Goal: Check status: Check status

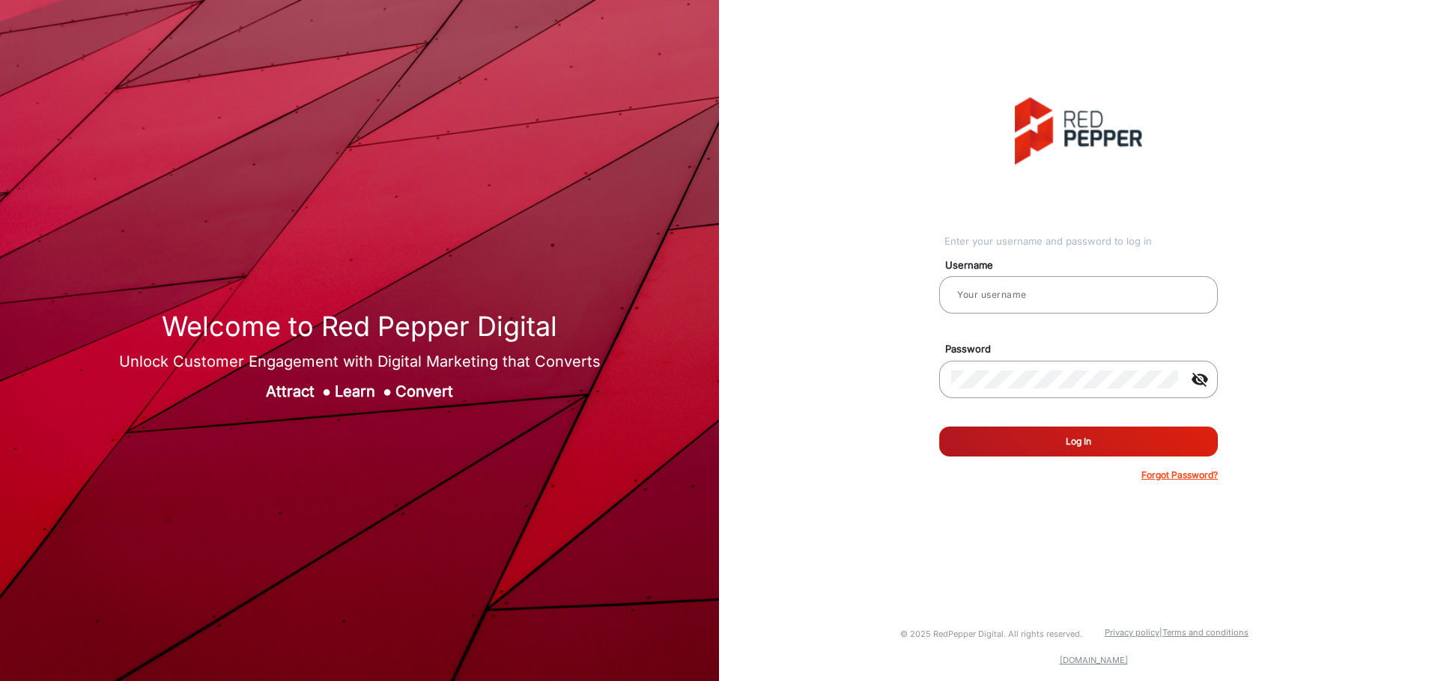
type input "[PERSON_NAME]"
click at [1140, 447] on button "Log In" at bounding box center [1078, 442] width 279 height 30
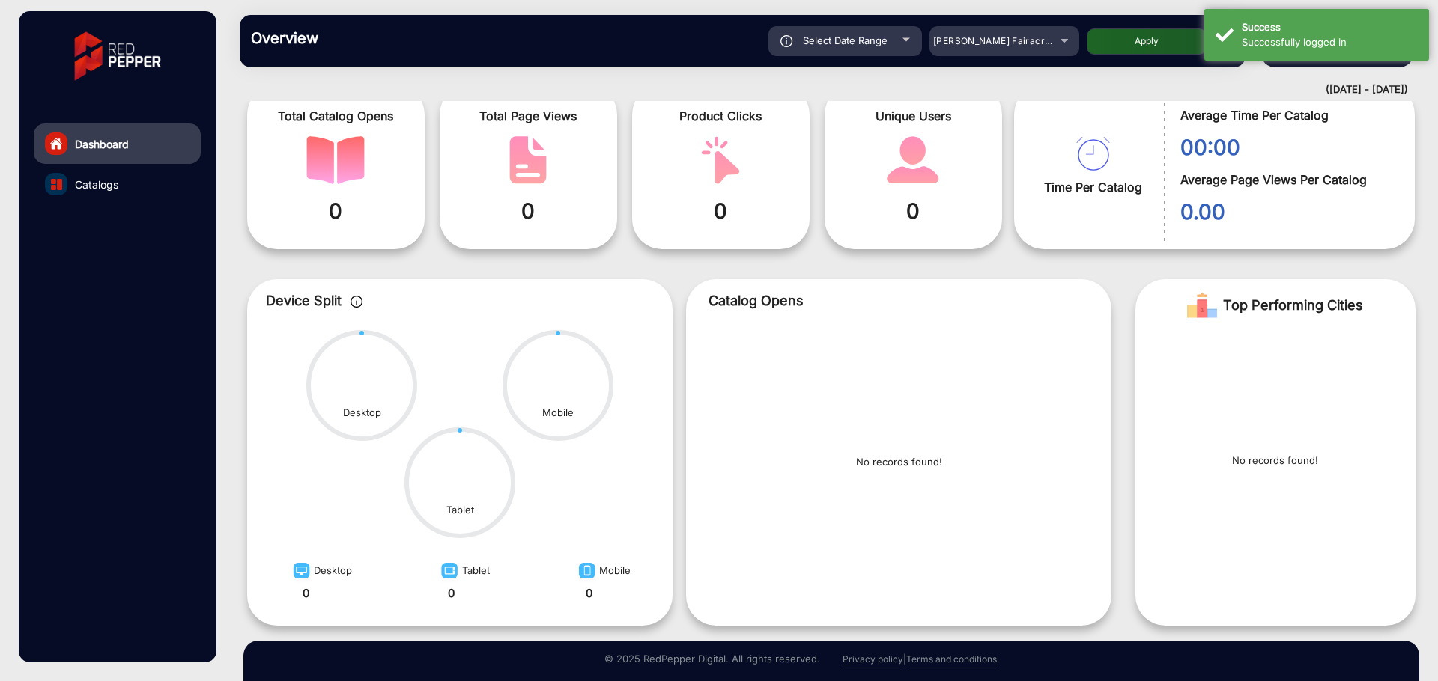
scroll to position [115, 0]
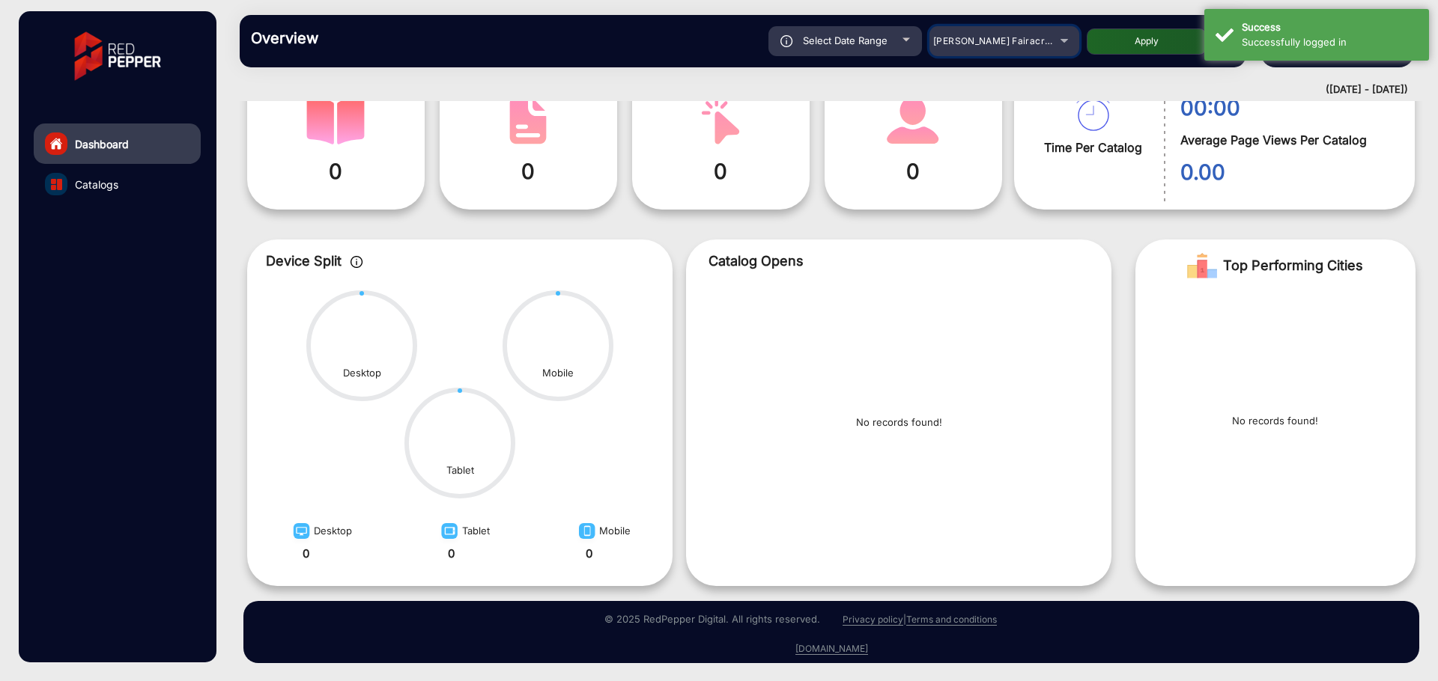
click at [962, 42] on span "[PERSON_NAME] Fairacre Farms" at bounding box center [1007, 40] width 148 height 11
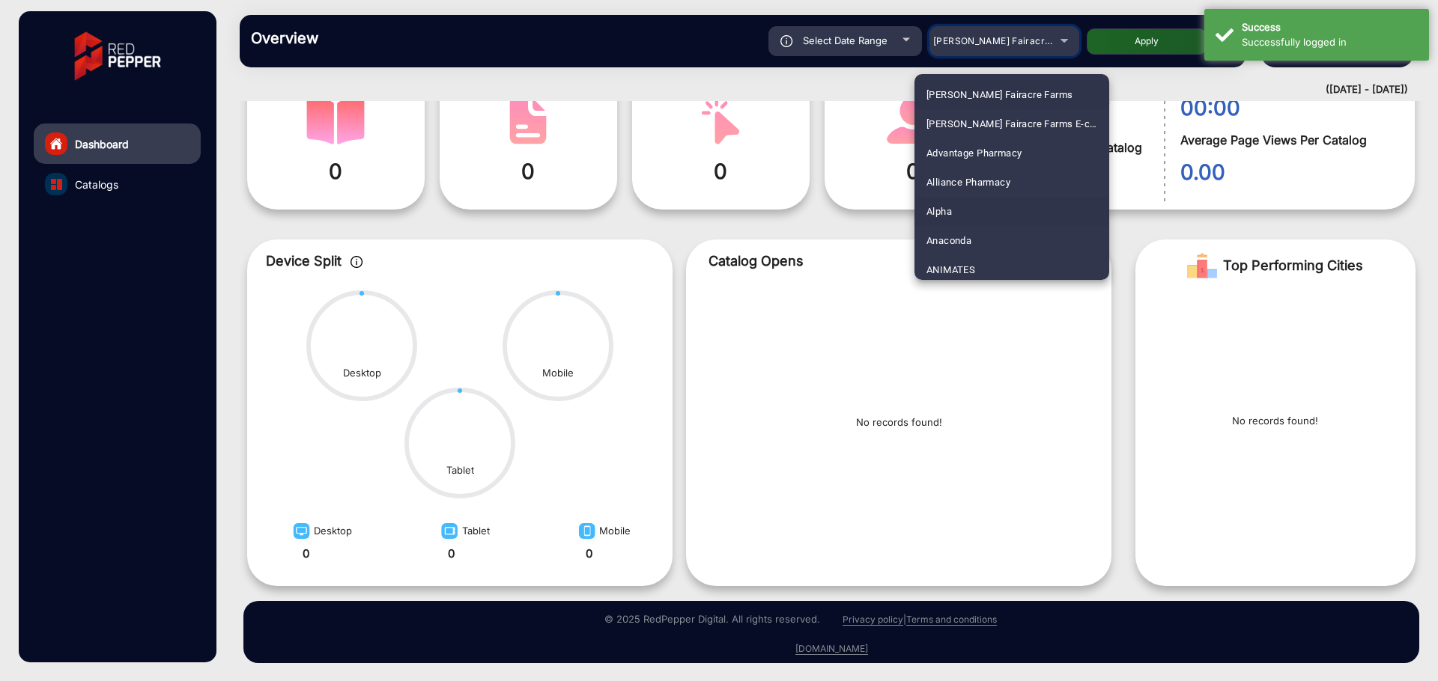
scroll to position [180, 0]
click at [967, 176] on mat-option "Arhaus" at bounding box center [1011, 177] width 195 height 29
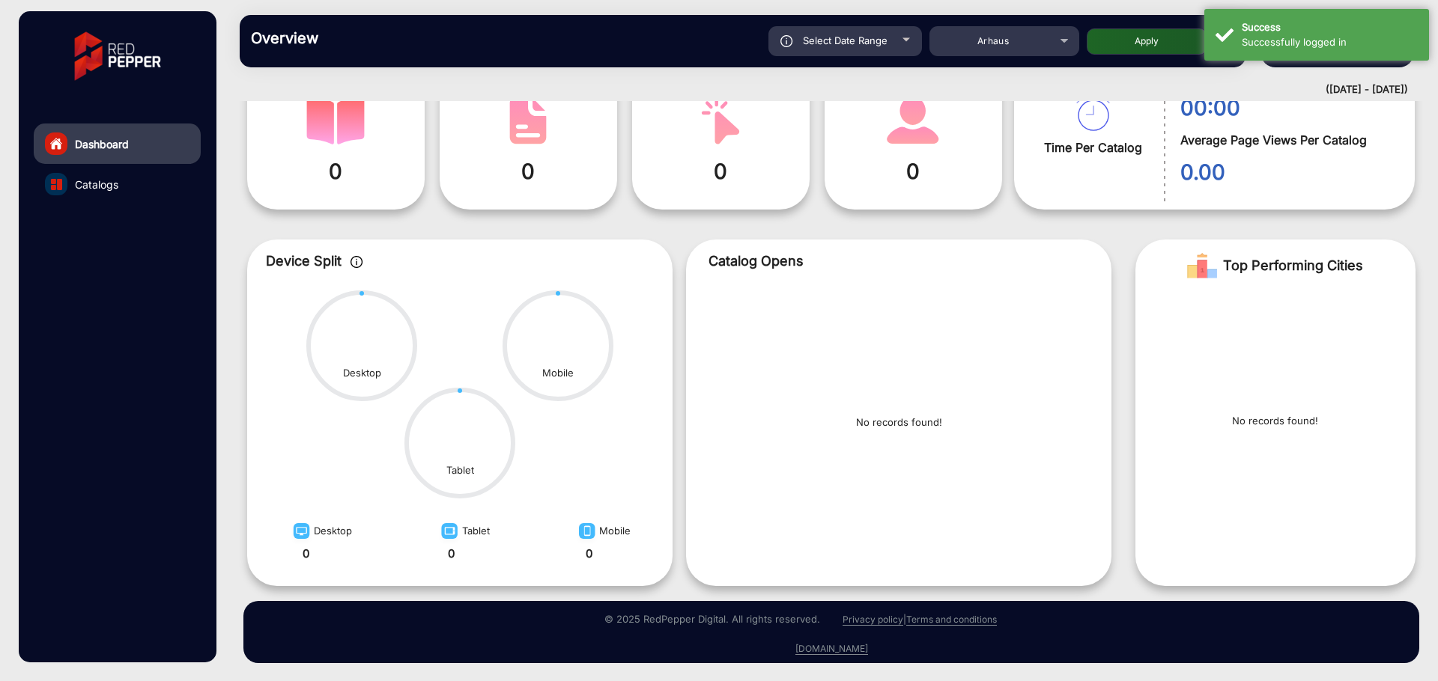
click at [885, 43] on span "Select Date Range" at bounding box center [845, 40] width 85 height 12
type input "[DATE]"
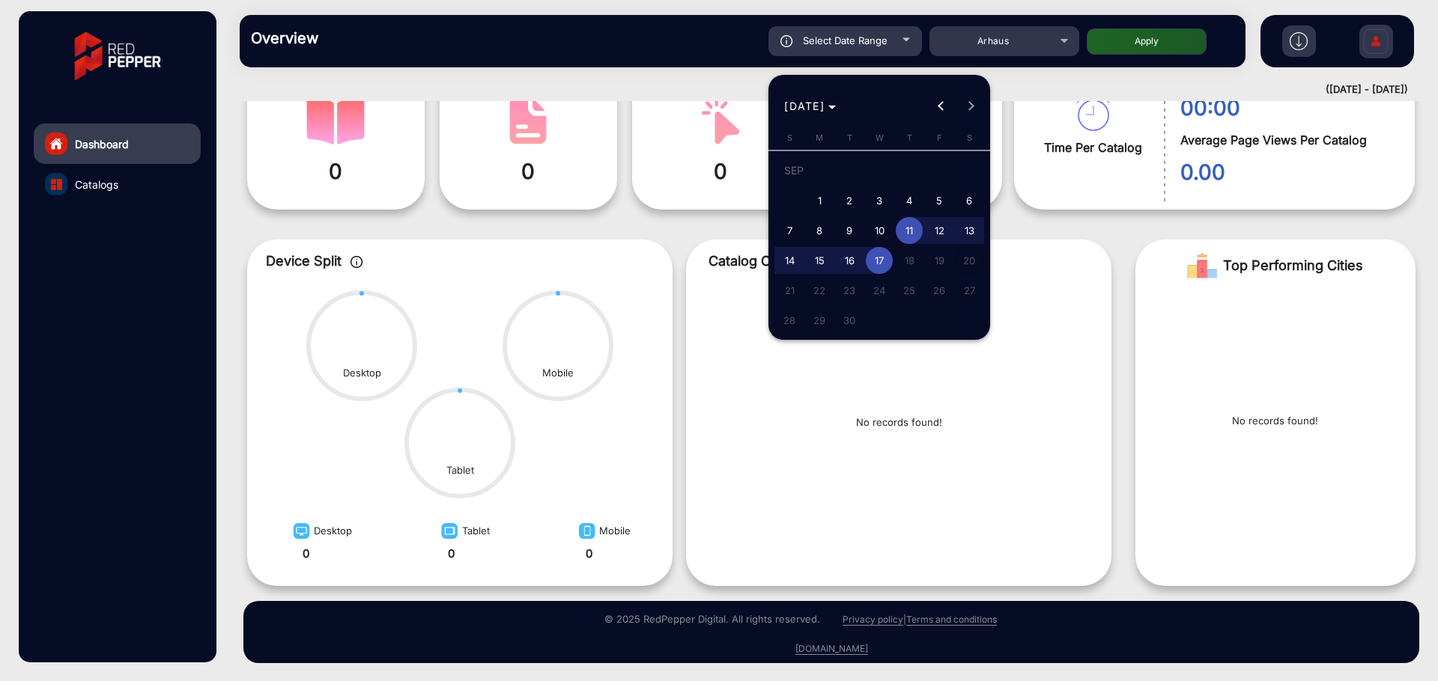
click at [817, 201] on span "1" at bounding box center [819, 200] width 27 height 27
type input "[DATE]"
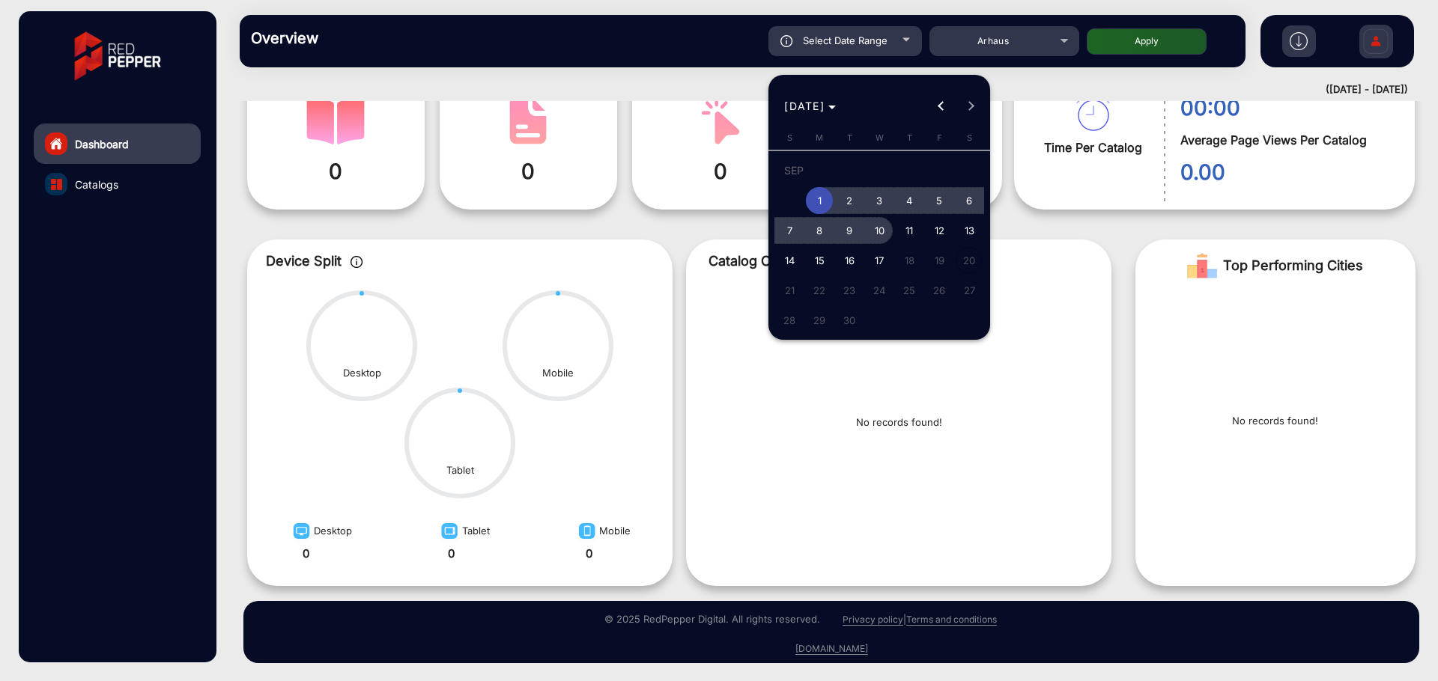
click at [873, 233] on span "10" at bounding box center [879, 230] width 27 height 27
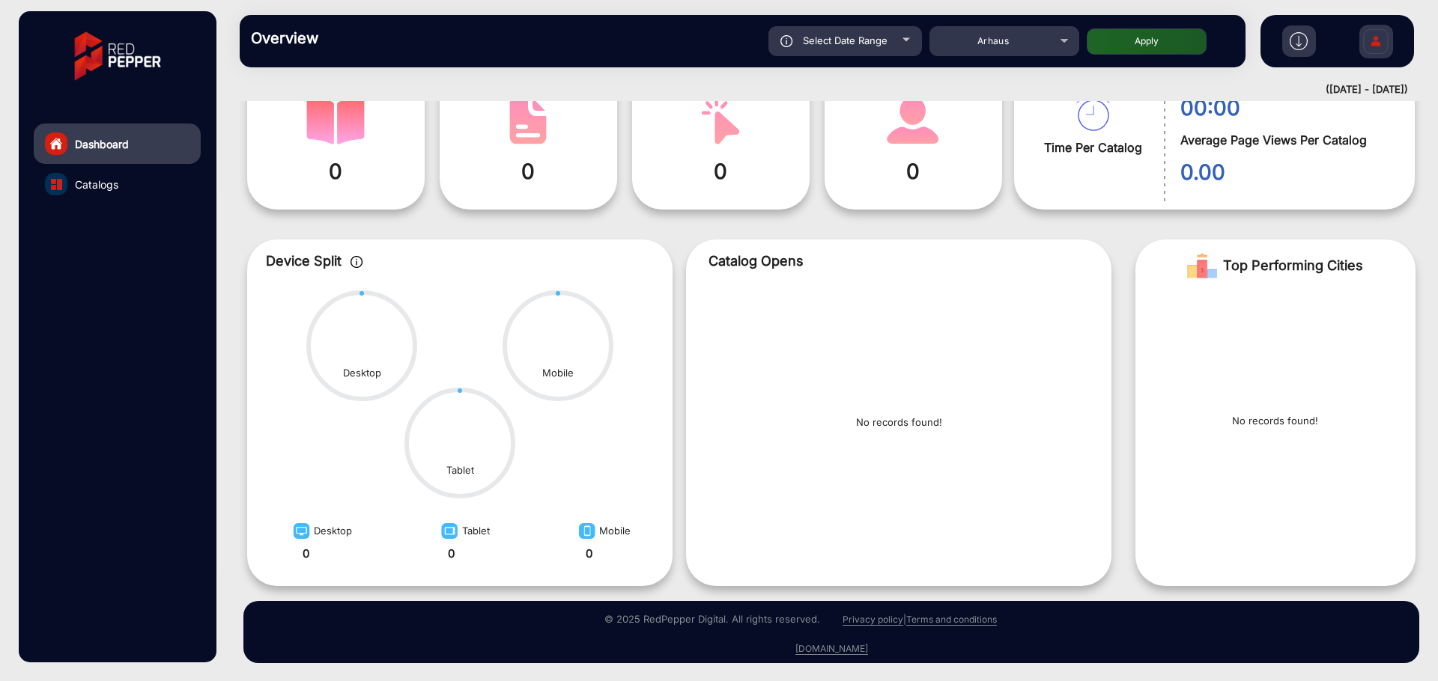
type input "[DATE]"
click at [1152, 43] on button "Apply" at bounding box center [1147, 41] width 120 height 26
type input "[DATE]"
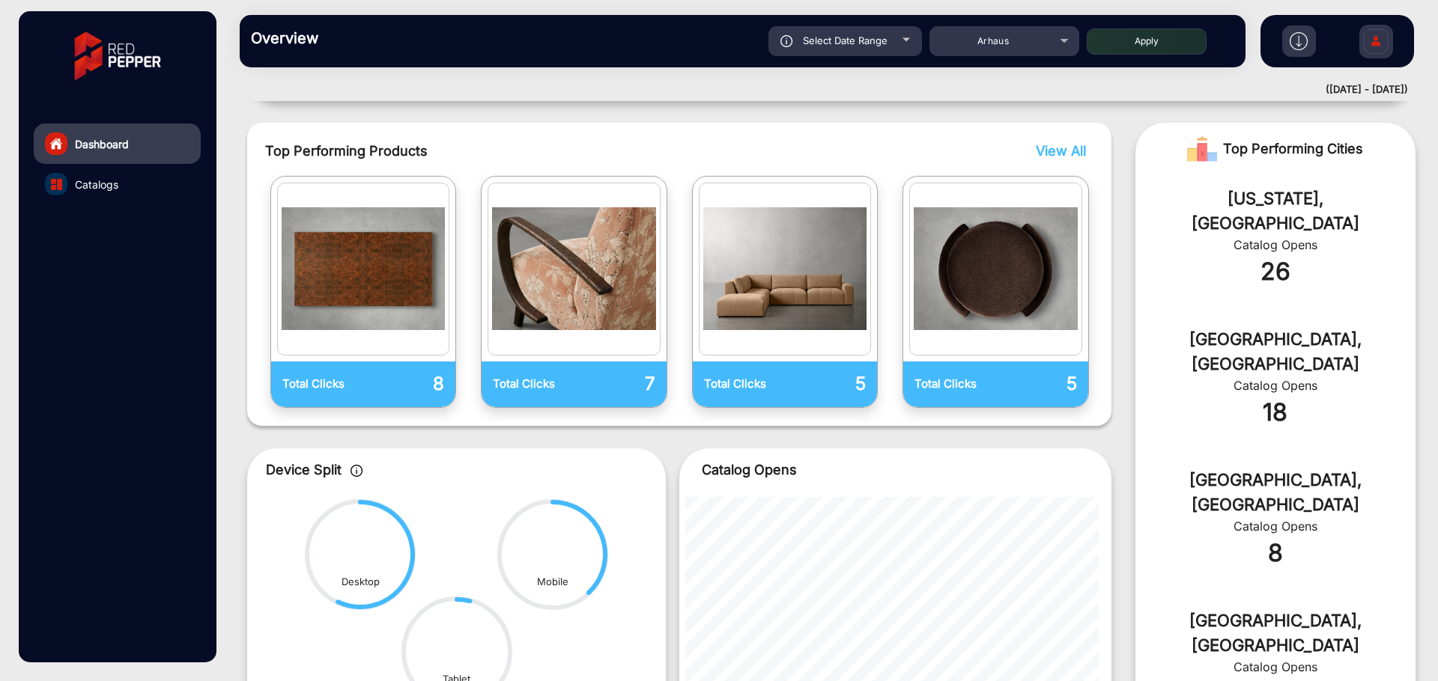
scroll to position [449, 0]
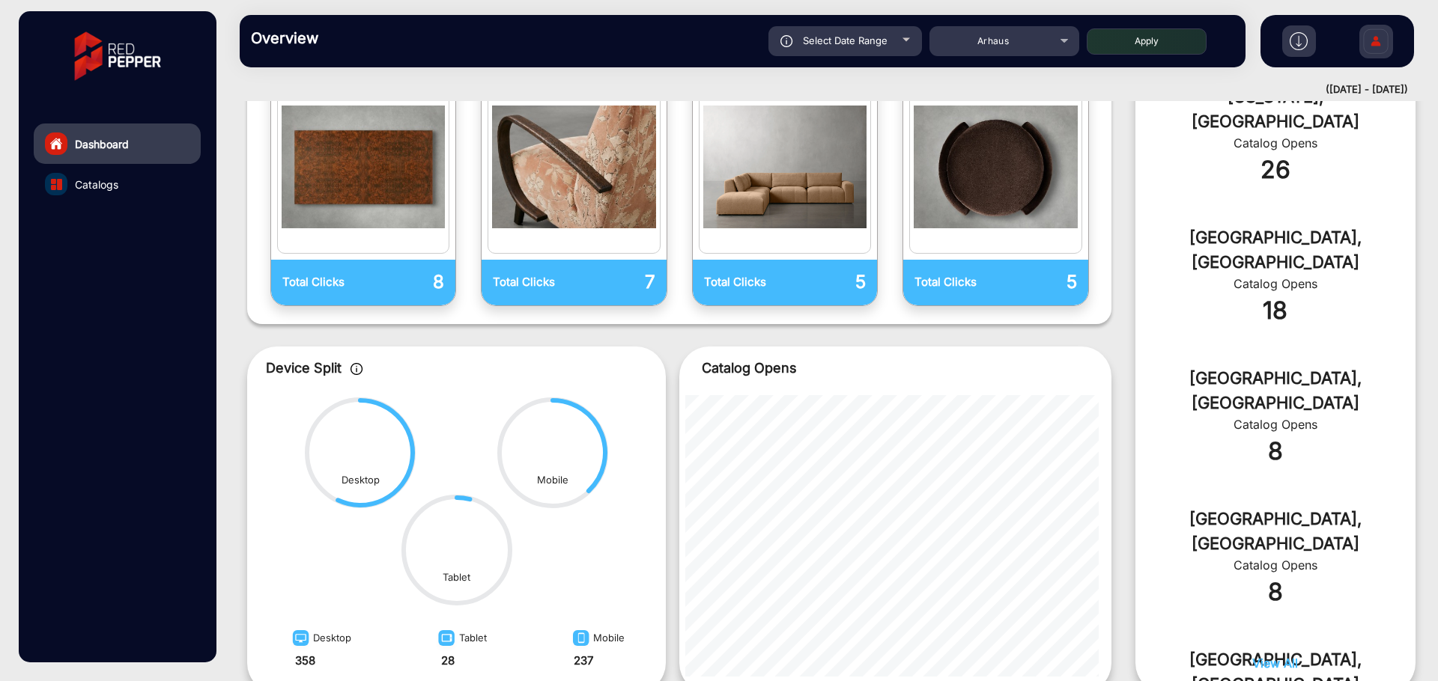
click at [97, 188] on span "Catalogs" at bounding box center [96, 185] width 43 height 16
click at [103, 180] on span "Catalogs" at bounding box center [96, 185] width 43 height 16
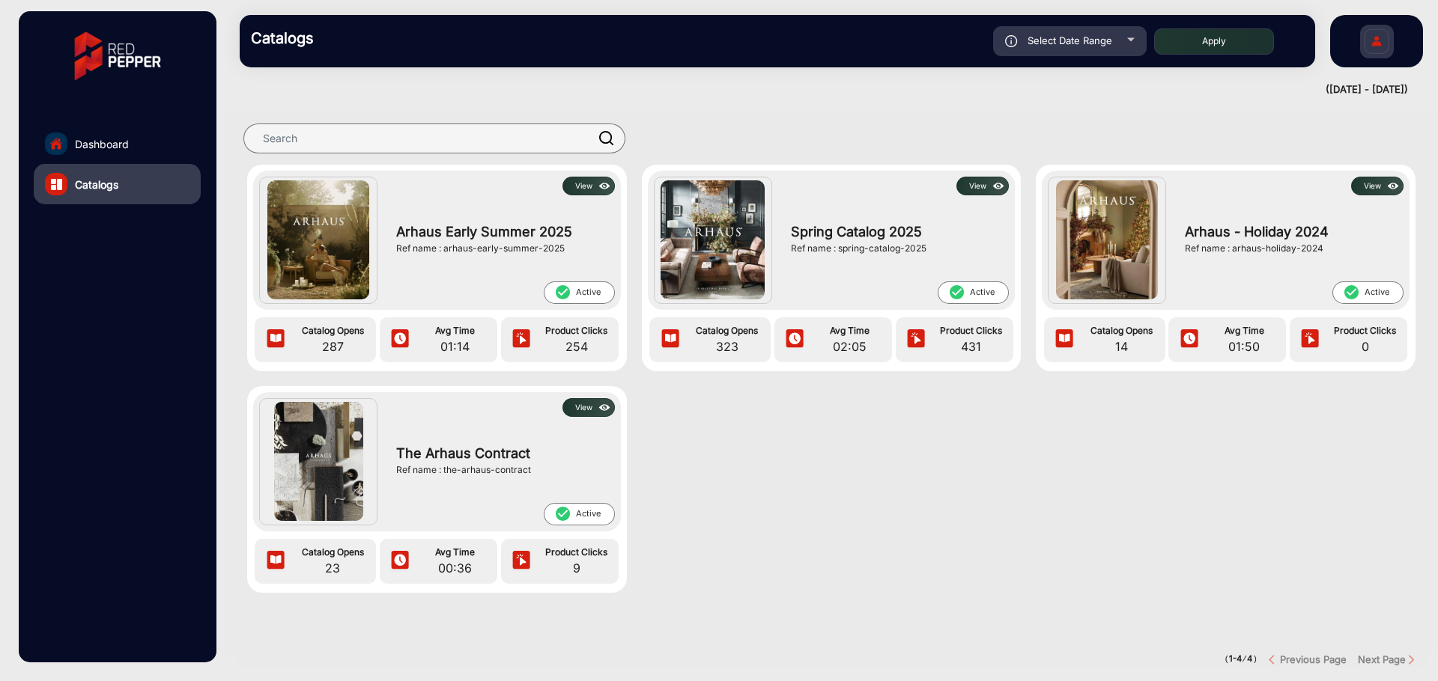
click at [583, 185] on button "View" at bounding box center [588, 186] width 52 height 19
